Goal: Check status: Check status

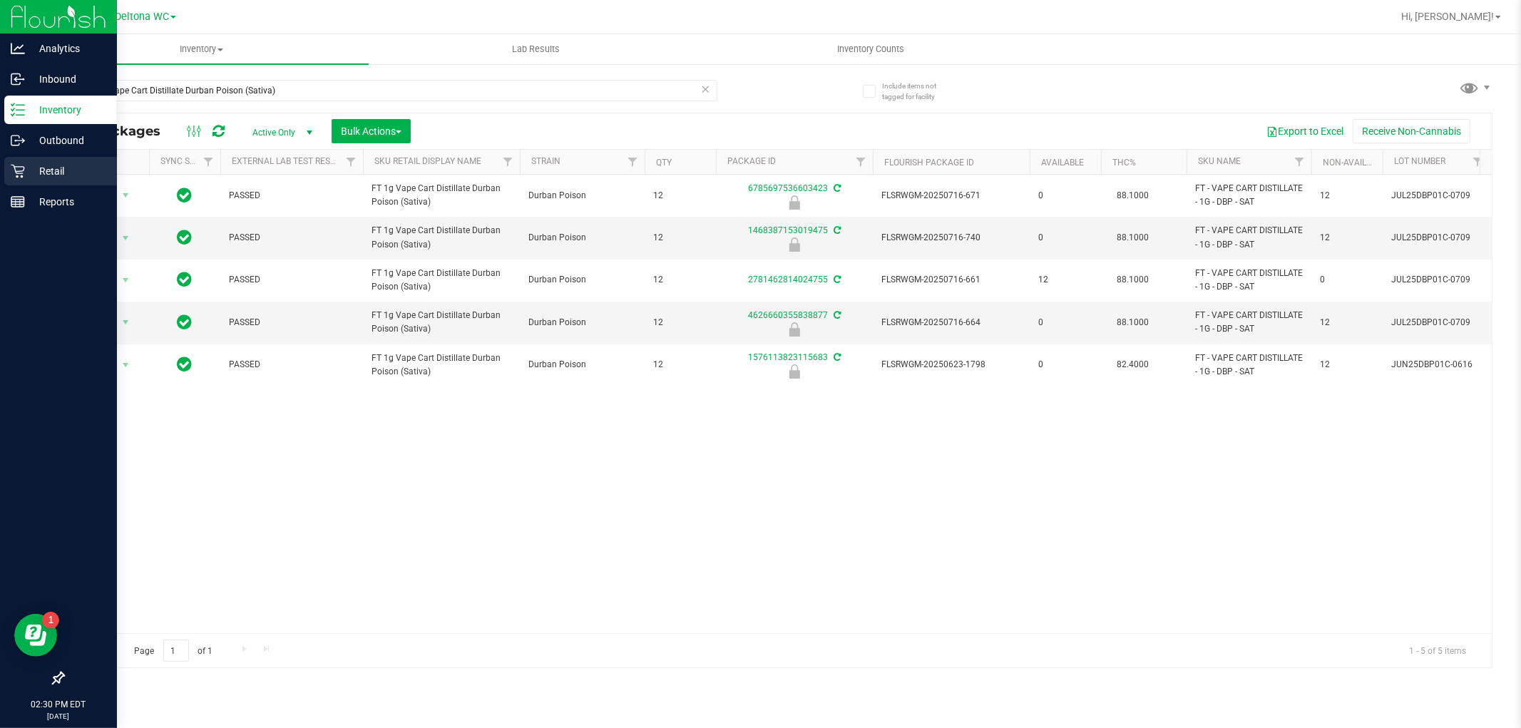
click at [51, 176] on p "Retail" at bounding box center [68, 171] width 86 height 17
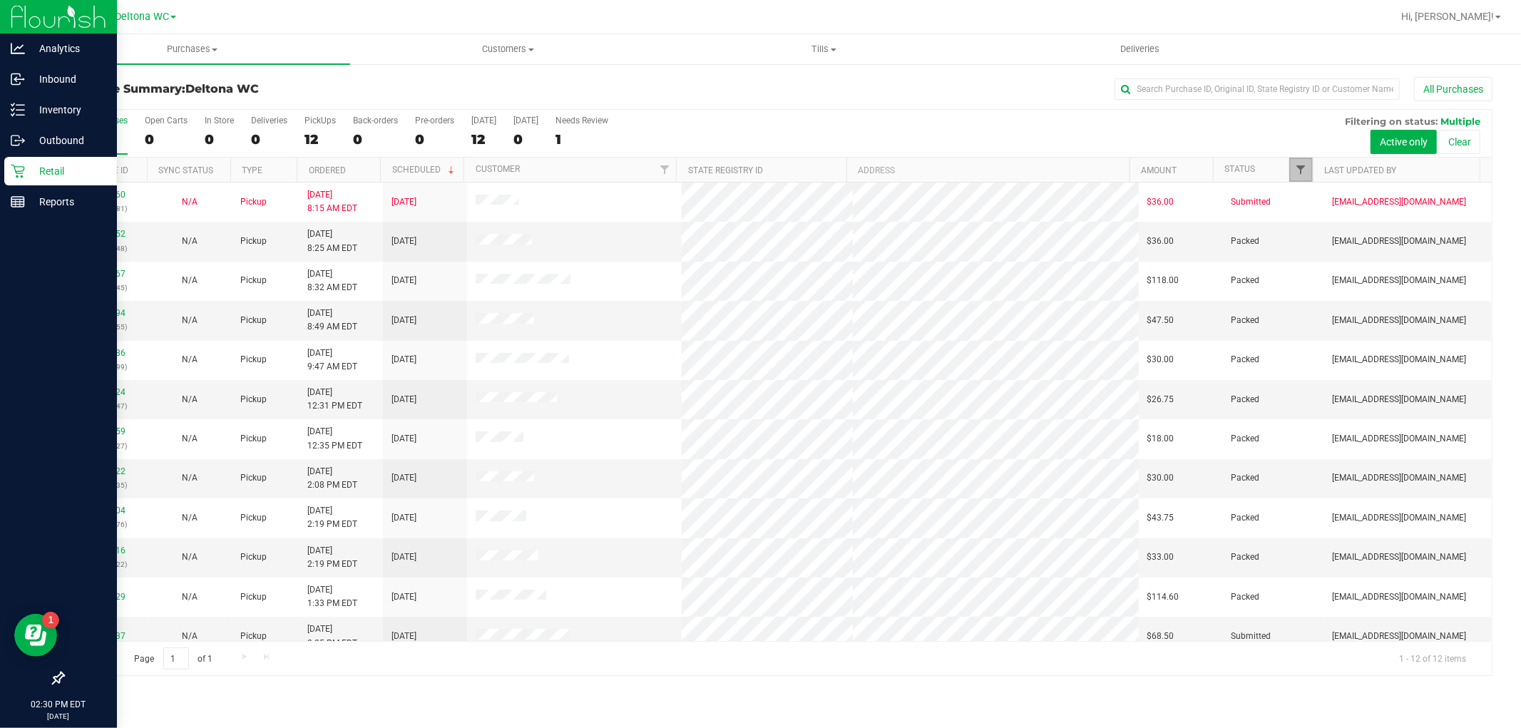
click at [1296, 166] on span "Filter" at bounding box center [1301, 169] width 11 height 11
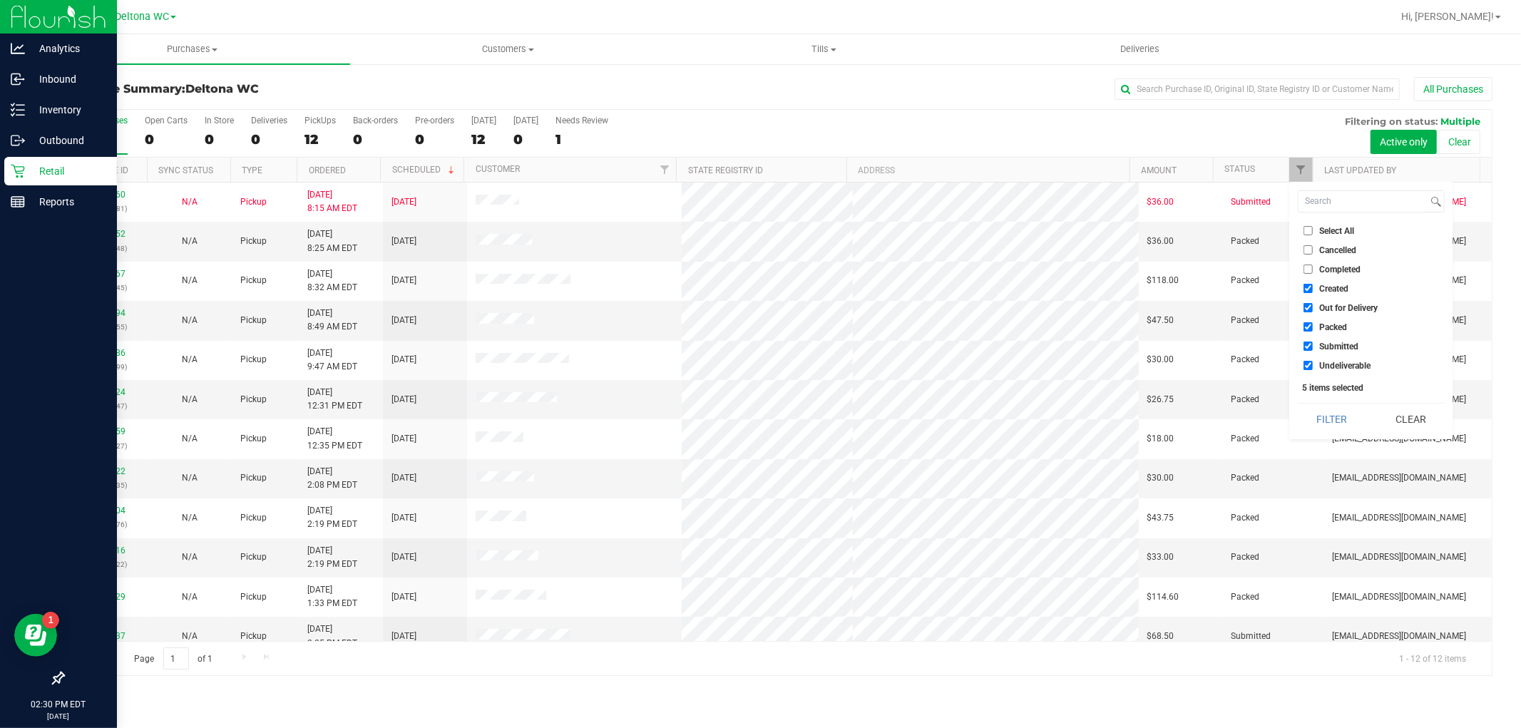
click at [1314, 287] on label "Created" at bounding box center [1326, 288] width 45 height 9
click at [1313, 287] on input "Created" at bounding box center [1308, 288] width 9 height 9
checkbox input "false"
click at [1313, 311] on label "Out for Delivery" at bounding box center [1341, 307] width 74 height 9
click at [1313, 311] on input "Out for Delivery" at bounding box center [1308, 307] width 9 height 9
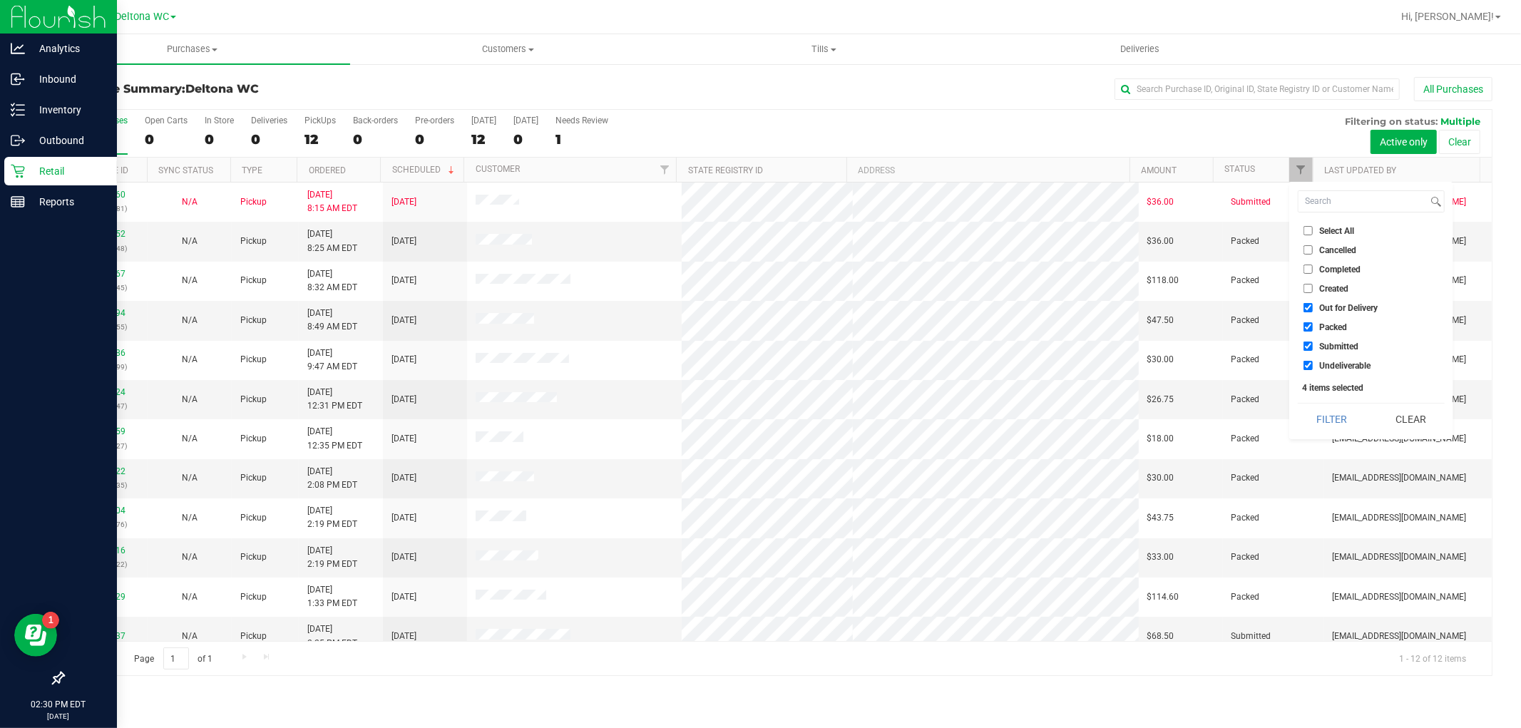
checkbox input "false"
click at [1314, 326] on label "Packed" at bounding box center [1326, 326] width 44 height 9
click at [1313, 326] on input "Packed" at bounding box center [1308, 326] width 9 height 9
checkbox input "false"
click at [1308, 359] on li "Undeliverable" at bounding box center [1371, 365] width 147 height 15
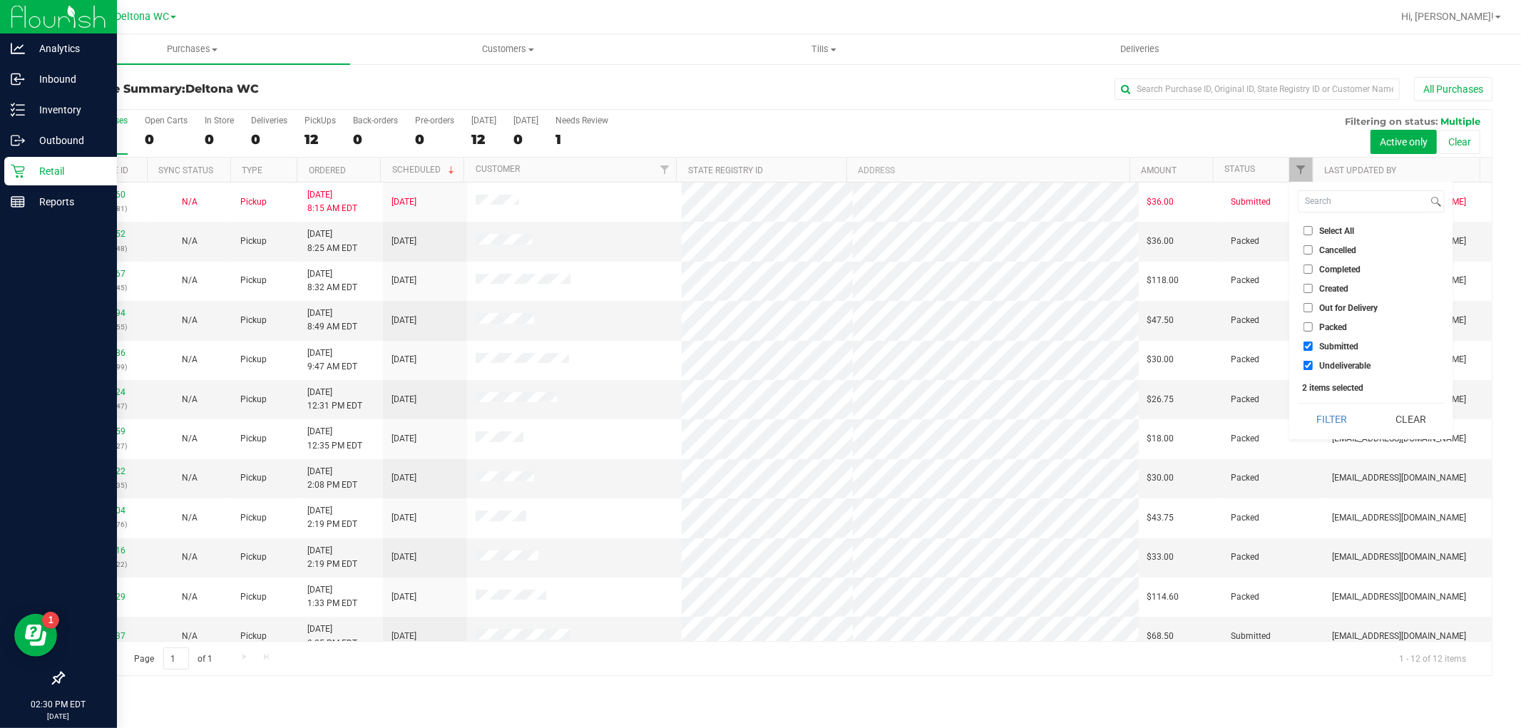
drag, startPoint x: 1309, startPoint y: 369, endPoint x: 1314, endPoint y: 362, distance: 8.1
click at [1314, 364] on label "Undeliverable" at bounding box center [1337, 365] width 67 height 9
click at [1313, 364] on input "Undeliverable" at bounding box center [1308, 365] width 9 height 9
checkbox input "false"
click at [1335, 409] on button "Filter" at bounding box center [1332, 419] width 68 height 31
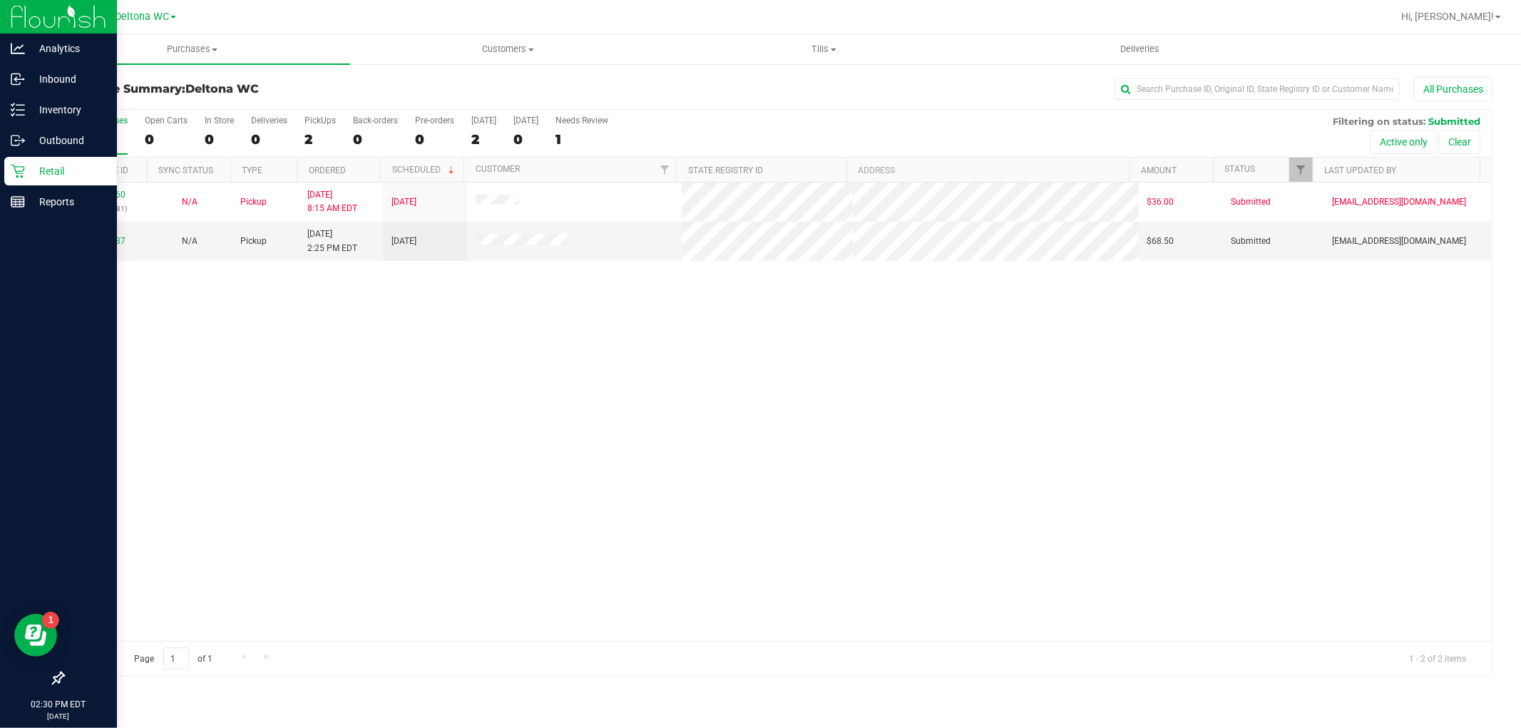
click at [360, 170] on th "Ordered" at bounding box center [338, 170] width 83 height 25
